Goal: Navigation & Orientation: Find specific page/section

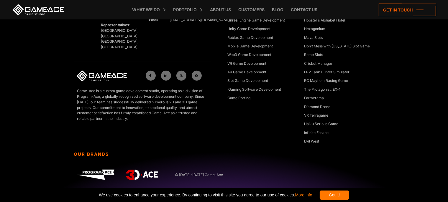
scroll to position [9498, 0]
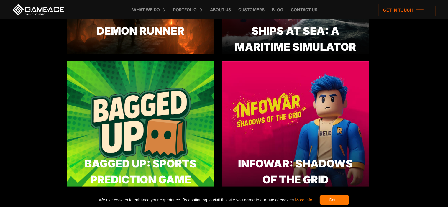
scroll to position [206, 0]
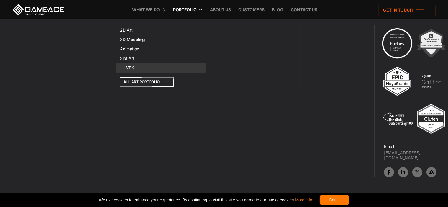
scroll to position [9398, 0]
click at [120, 77] on icon at bounding box center [147, 81] width 54 height 9
